Goal: Information Seeking & Learning: Learn about a topic

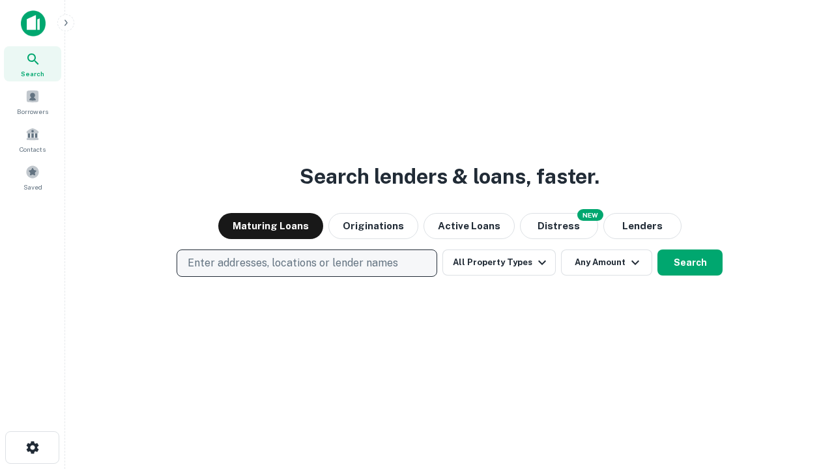
click at [306, 263] on p "Enter addresses, locations or lender names" at bounding box center [293, 263] width 210 height 16
type input "**********"
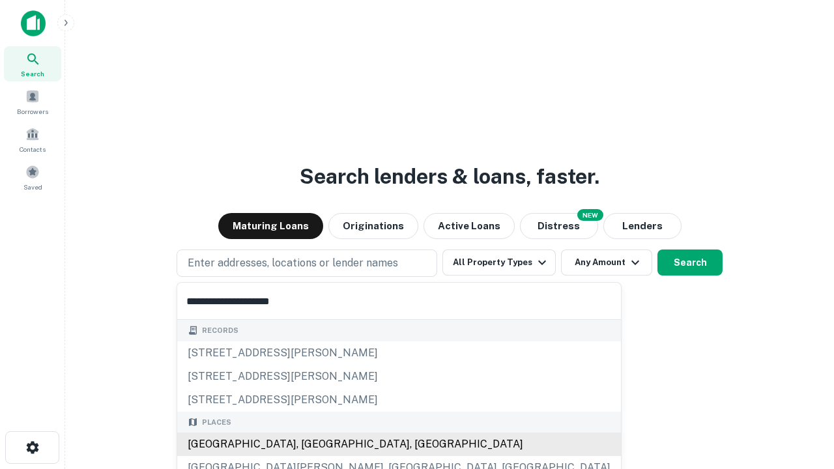
click at [311, 444] on div "[GEOGRAPHIC_DATA], [GEOGRAPHIC_DATA], [GEOGRAPHIC_DATA]" at bounding box center [399, 444] width 444 height 23
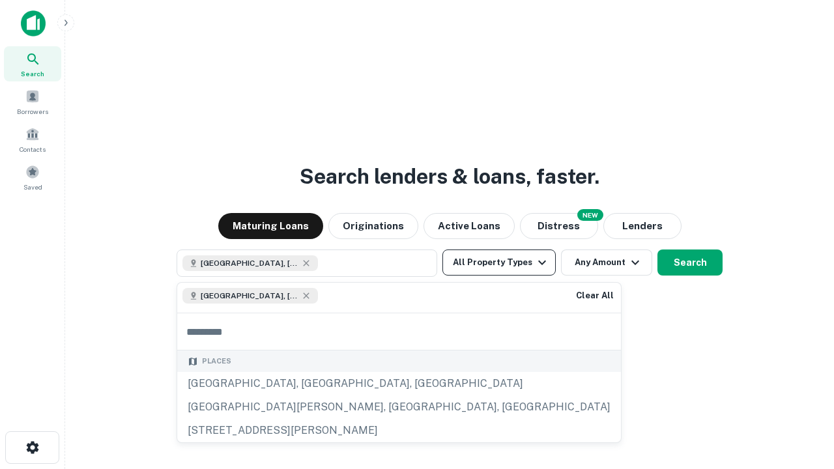
click at [499, 263] on button "All Property Types" at bounding box center [498, 262] width 113 height 26
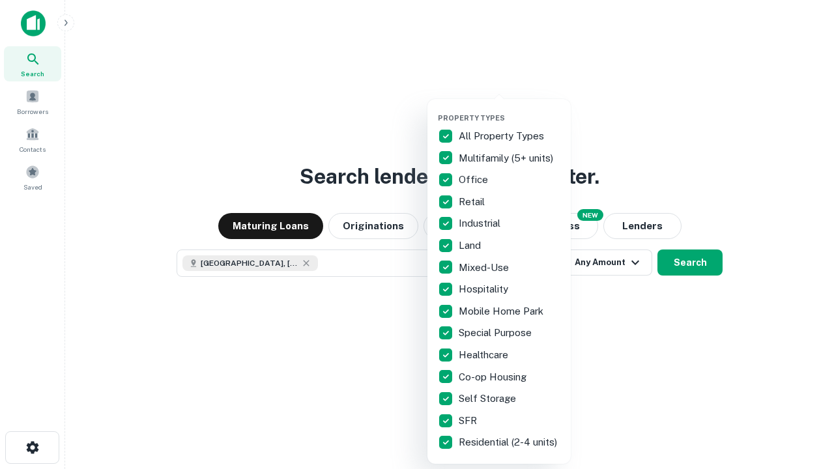
click at [509, 109] on button "button" at bounding box center [509, 109] width 143 height 1
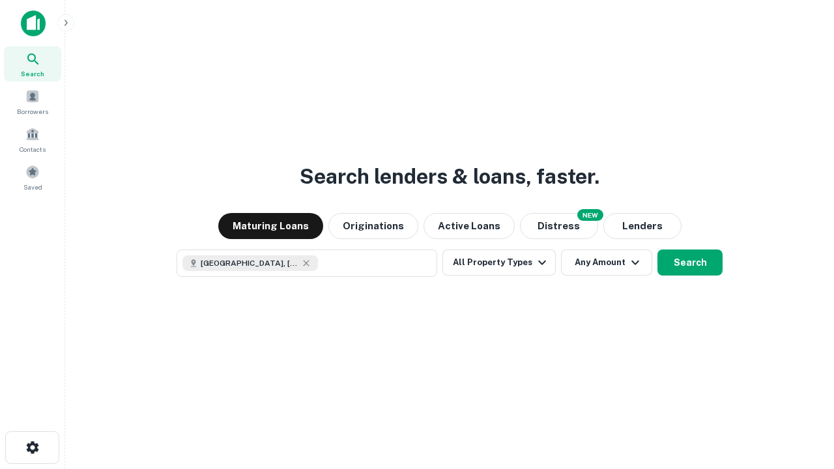
scroll to position [21, 0]
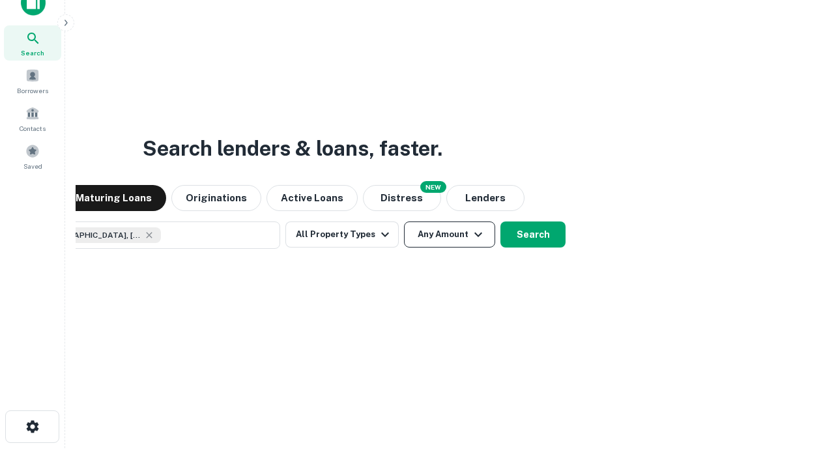
click at [404, 221] on button "Any Amount" at bounding box center [449, 234] width 91 height 26
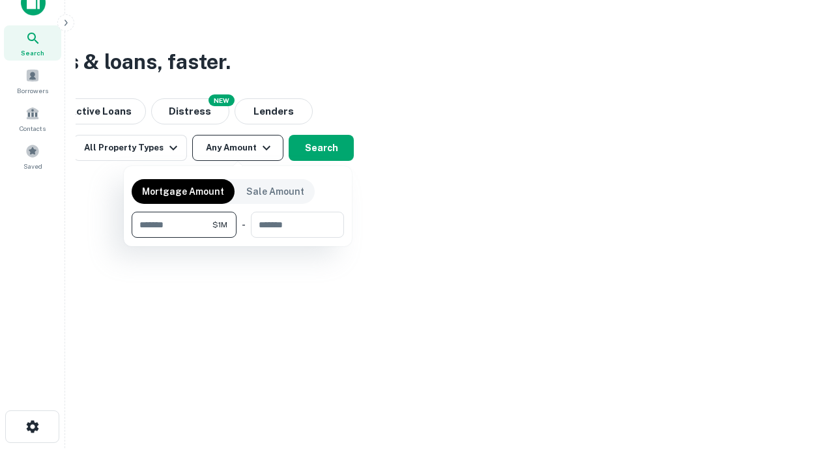
type input "*******"
click at [238, 238] on button "button" at bounding box center [238, 238] width 212 height 1
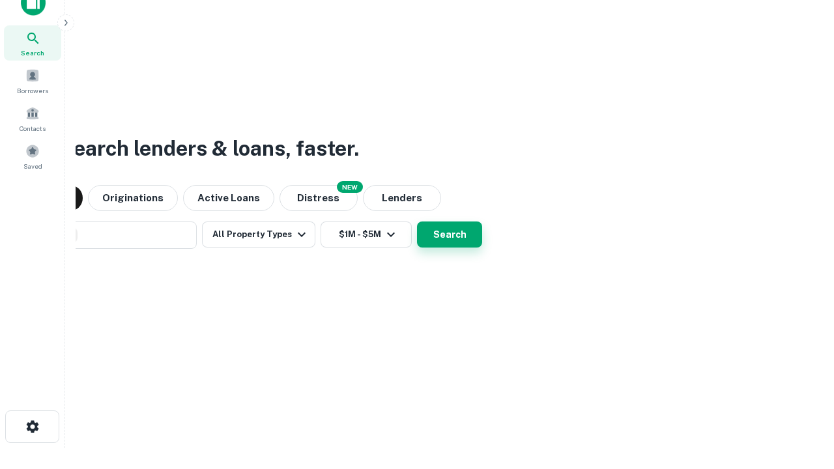
click at [417, 221] on button "Search" at bounding box center [449, 234] width 65 height 26
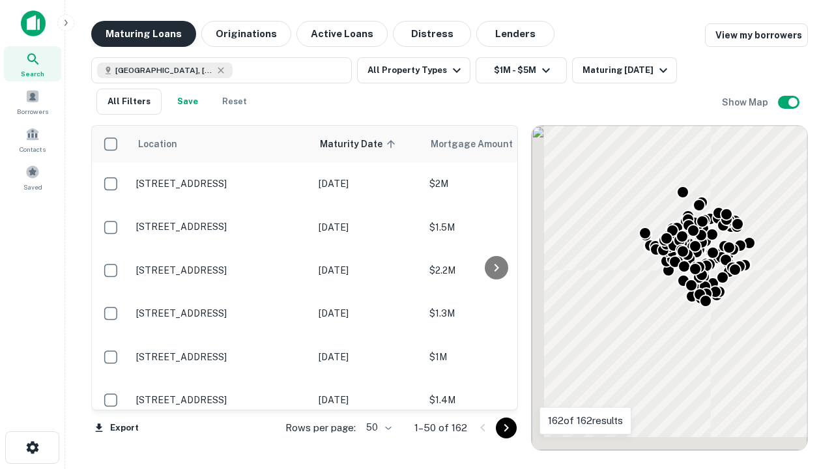
click at [143, 34] on button "Maturing Loans" at bounding box center [143, 34] width 105 height 26
